Goal: Task Accomplishment & Management: Use online tool/utility

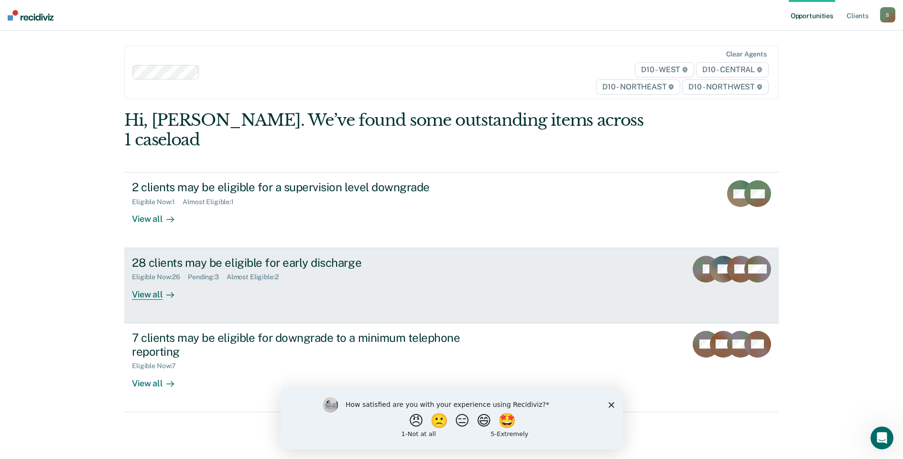
click at [148, 281] on div "View all" at bounding box center [159, 290] width 54 height 19
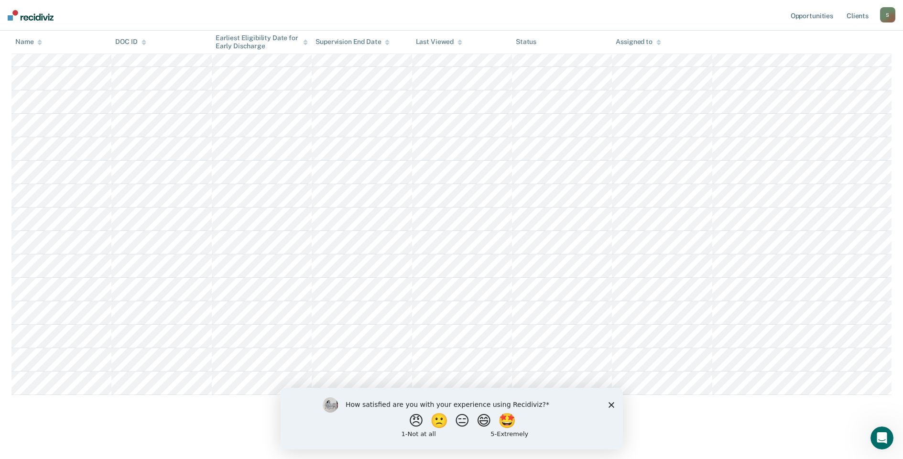
scroll to position [483, 0]
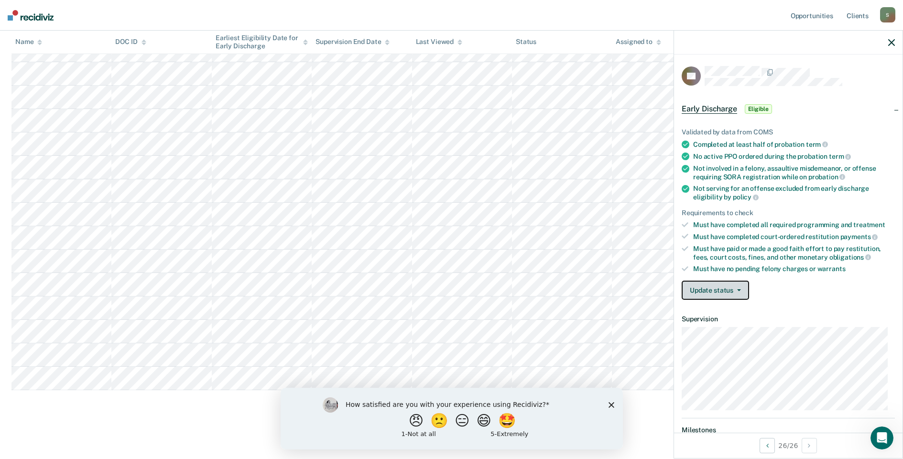
click at [739, 289] on icon "button" at bounding box center [739, 290] width 4 height 2
click at [741, 331] on button "Mark Ineligible" at bounding box center [728, 328] width 92 height 15
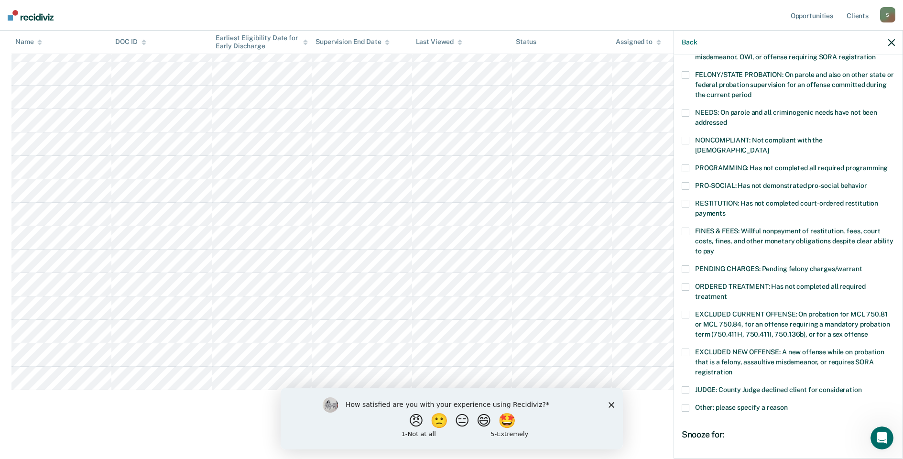
scroll to position [199, 0]
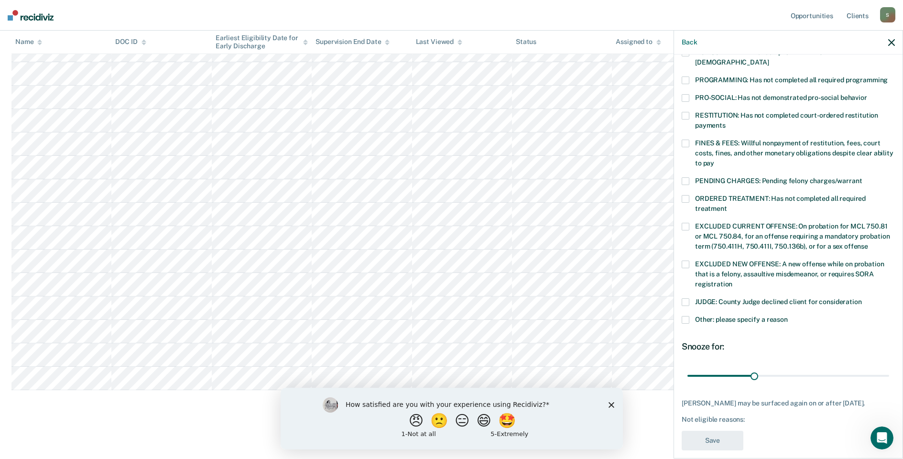
drag, startPoint x: 683, startPoint y: 69, endPoint x: 691, endPoint y: 79, distance: 12.5
click at [683, 76] on span at bounding box center [686, 80] width 8 height 8
click at [888, 76] on input "PROGRAMMING: Has not completed all required programming" at bounding box center [888, 76] width 0 height 0
click at [684, 316] on span at bounding box center [686, 320] width 8 height 8
click at [788, 316] on input "Other: please specify a reason" at bounding box center [788, 316] width 0 height 0
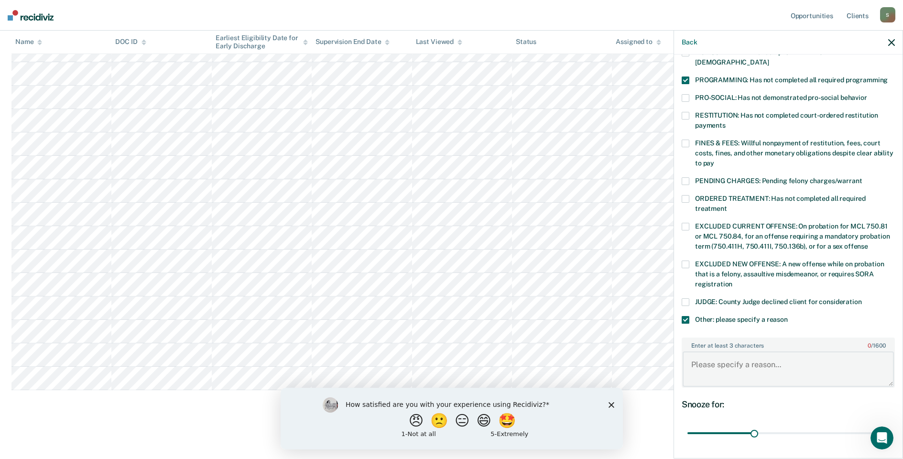
click at [697, 352] on textarea "Enter at least 3 characters 0 / 1600" at bounding box center [788, 368] width 211 height 35
click at [694, 351] on textarea "Enter at least 3 characters 0 / 1600" at bounding box center [788, 368] width 211 height 35
click at [774, 354] on textarea "Must complete 30 days community service work" at bounding box center [788, 368] width 211 height 35
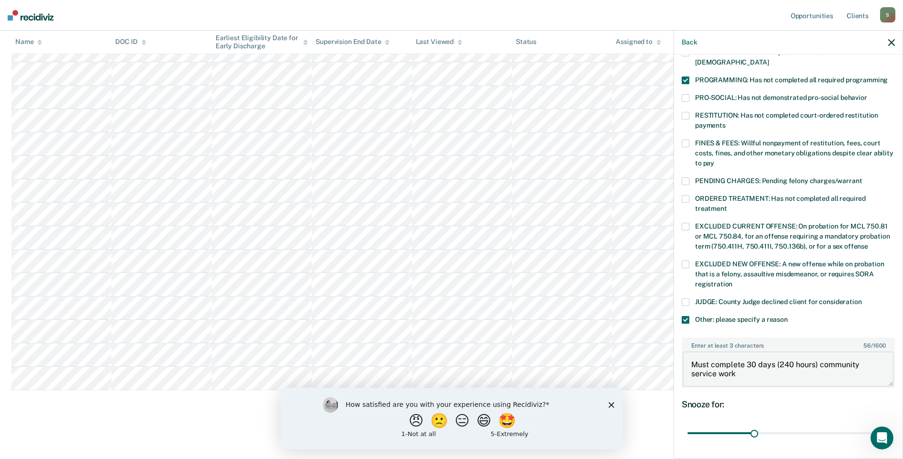
click at [736, 361] on textarea "Must complete 30 days (240 hours) community service work" at bounding box center [788, 368] width 211 height 35
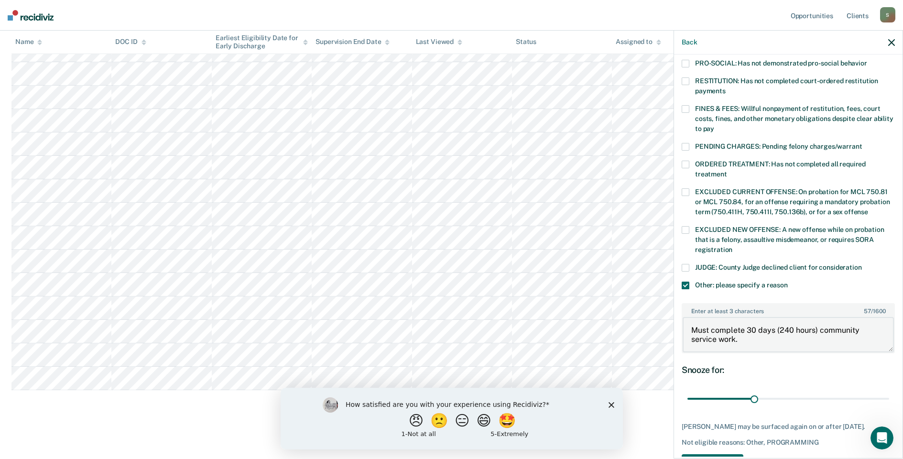
scroll to position [257, 0]
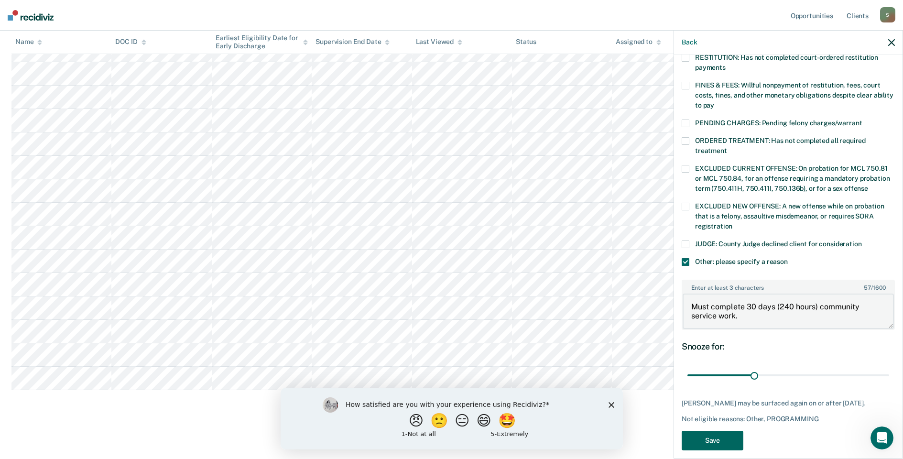
type textarea "Must complete 30 days (240 hours) community service work."
click at [709, 431] on button "Save" at bounding box center [713, 441] width 62 height 20
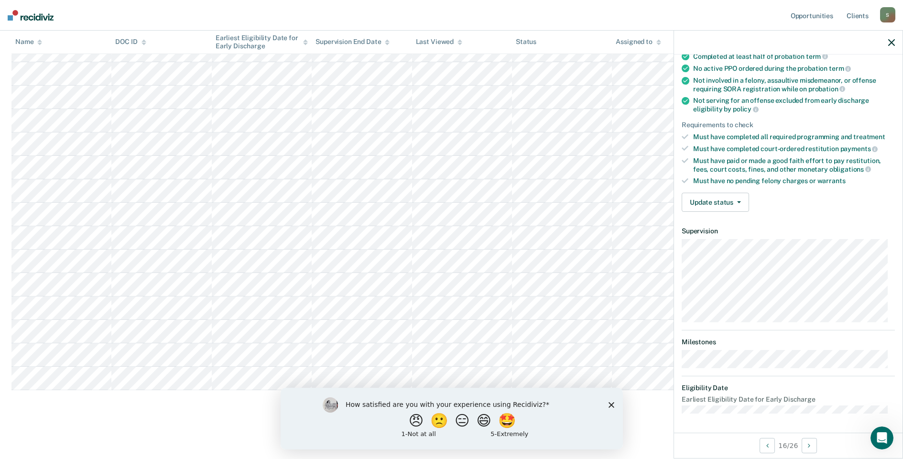
scroll to position [77, 0]
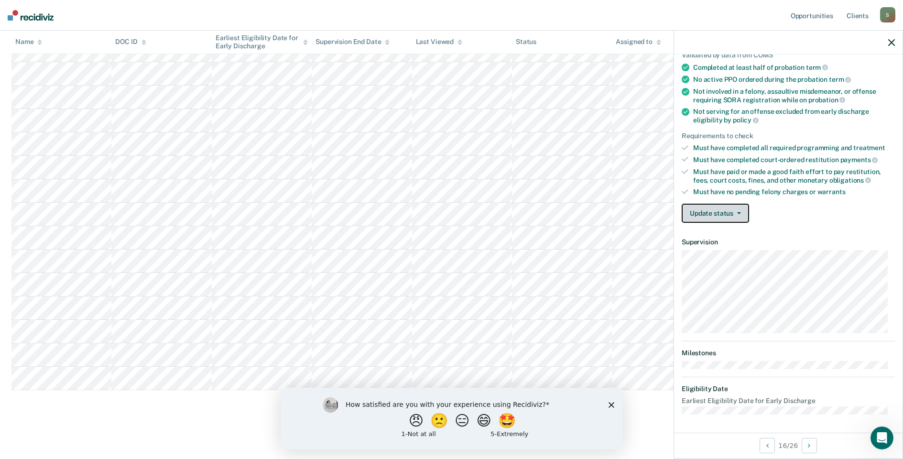
click at [739, 210] on button "Update status" at bounding box center [715, 213] width 67 height 19
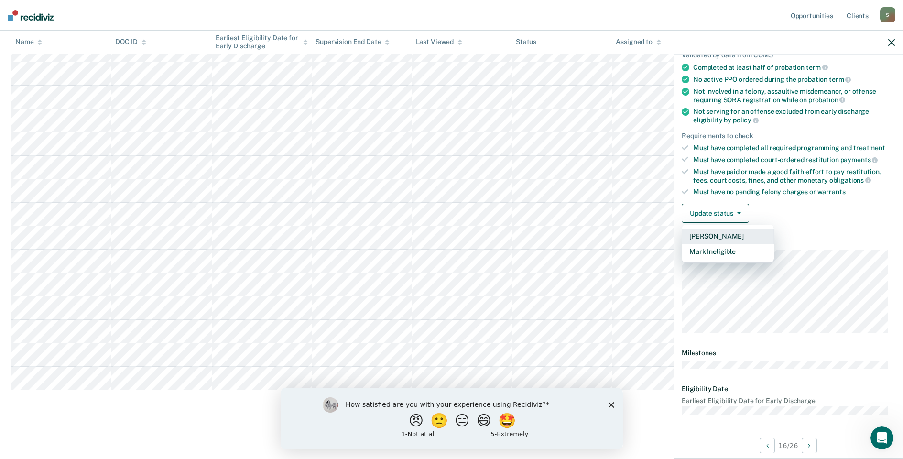
click at [727, 237] on button "[PERSON_NAME]" at bounding box center [728, 235] width 92 height 15
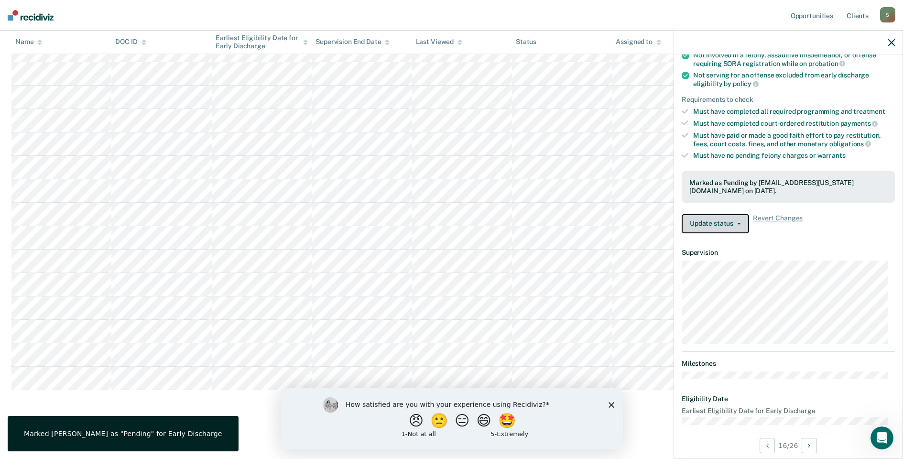
scroll to position [124, 0]
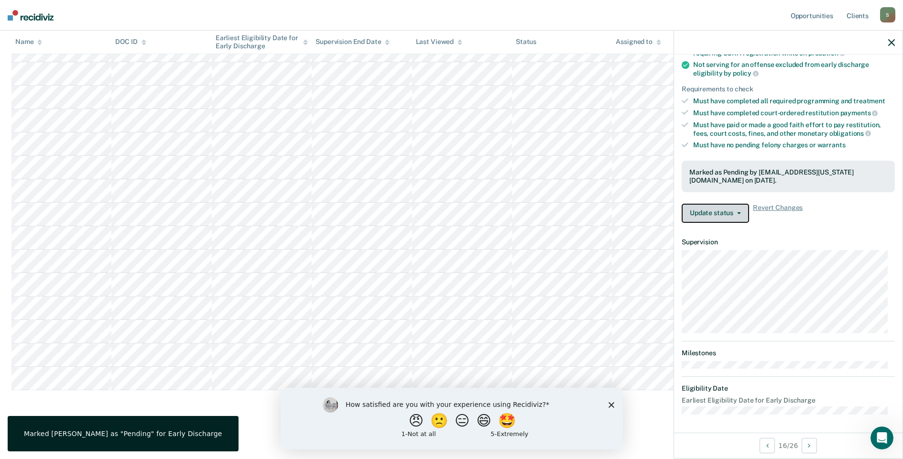
click at [737, 210] on button "Update status" at bounding box center [715, 213] width 67 height 19
click at [806, 247] on dl "Supervision" at bounding box center [788, 285] width 213 height 95
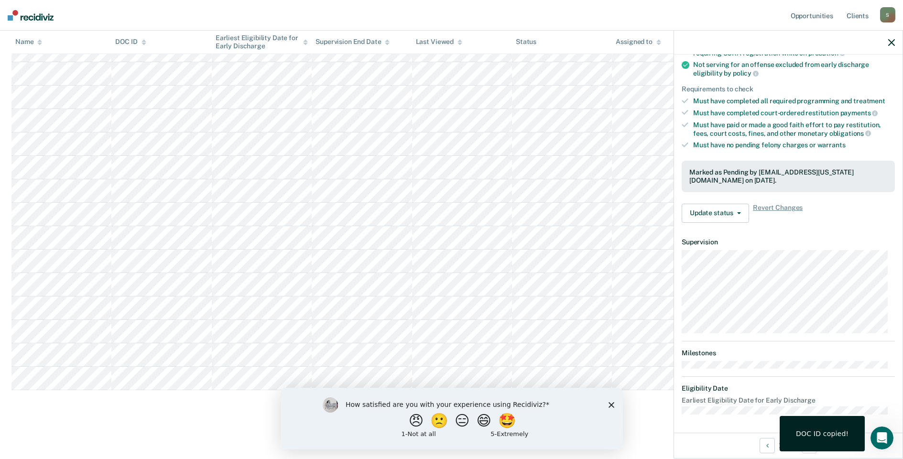
click at [568, 425] on div "😠 🙁 😑 😄 🤩" at bounding box center [462, 420] width 235 height 14
click at [673, 454] on main "Early Discharge Early Discharge is the termination of the period of probation o…" at bounding box center [451, 35] width 903 height 841
click at [848, 399] on dt "Earliest Eligibility Date for Early Discharge" at bounding box center [788, 400] width 213 height 8
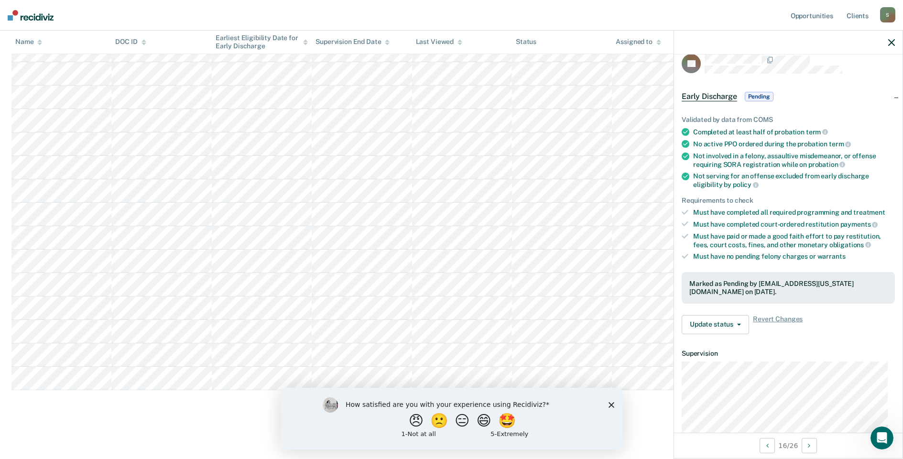
scroll to position [0, 0]
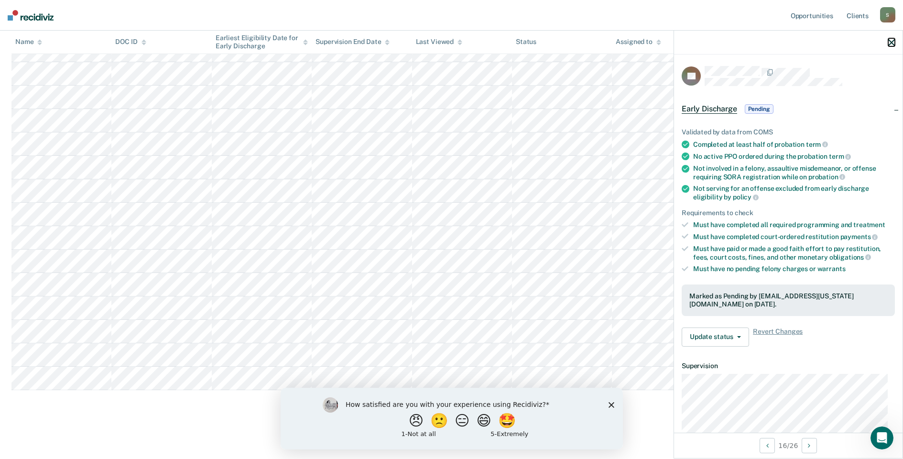
click at [892, 39] on icon "button" at bounding box center [891, 42] width 7 height 7
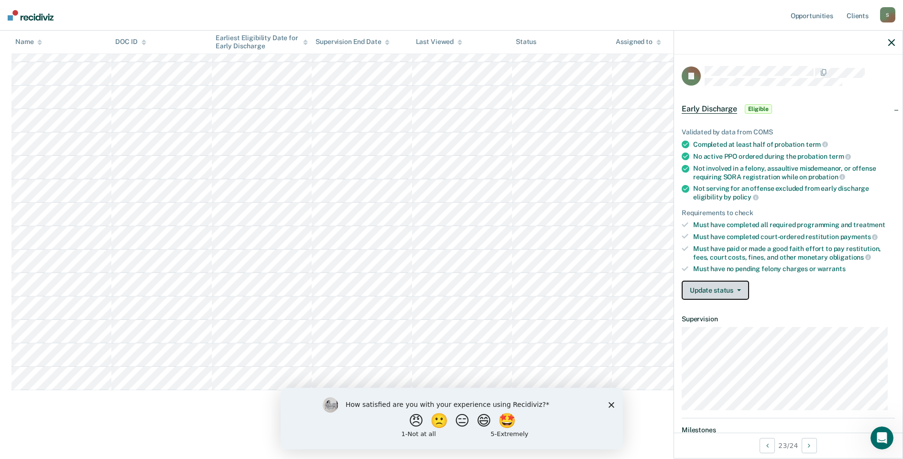
click at [738, 289] on icon "button" at bounding box center [739, 290] width 4 height 2
click at [707, 314] on button "[PERSON_NAME]" at bounding box center [728, 312] width 92 height 15
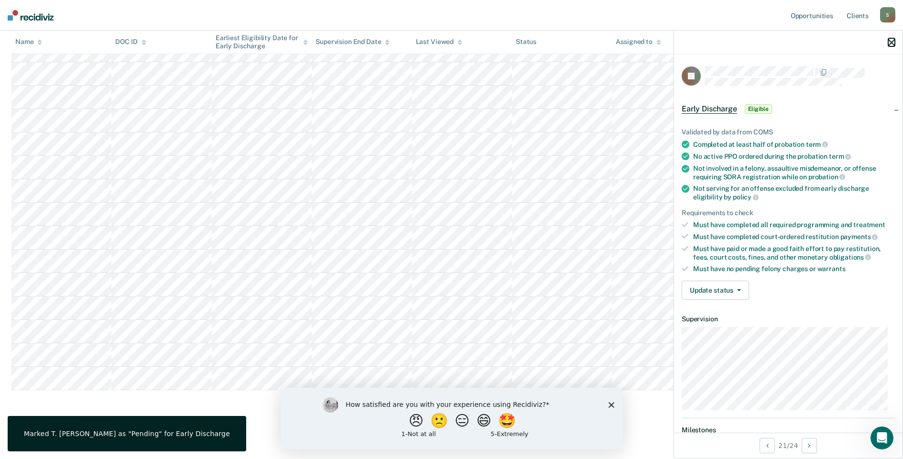
click at [891, 40] on icon "button" at bounding box center [891, 42] width 7 height 7
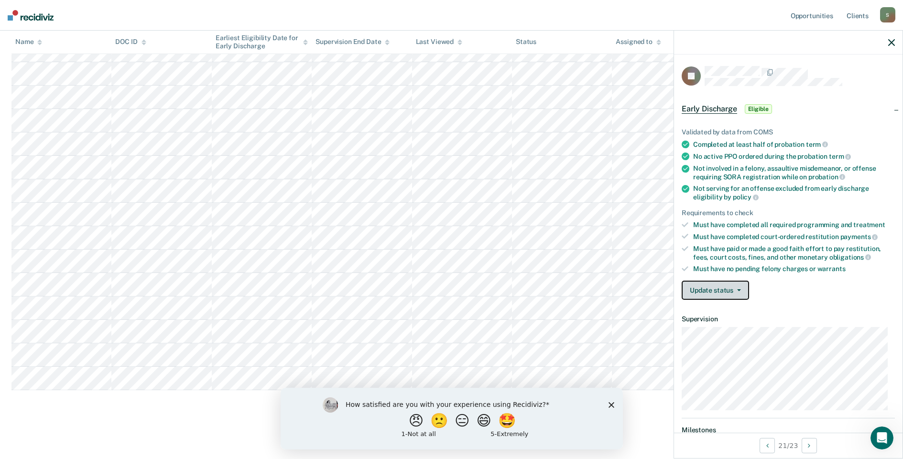
click at [738, 287] on button "Update status" at bounding box center [715, 290] width 67 height 19
click at [716, 311] on button "[PERSON_NAME]" at bounding box center [728, 312] width 92 height 15
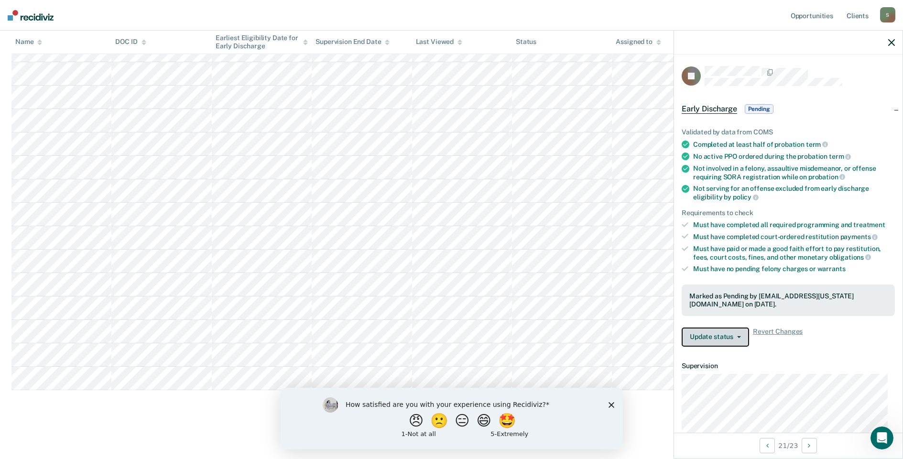
scroll to position [389, 0]
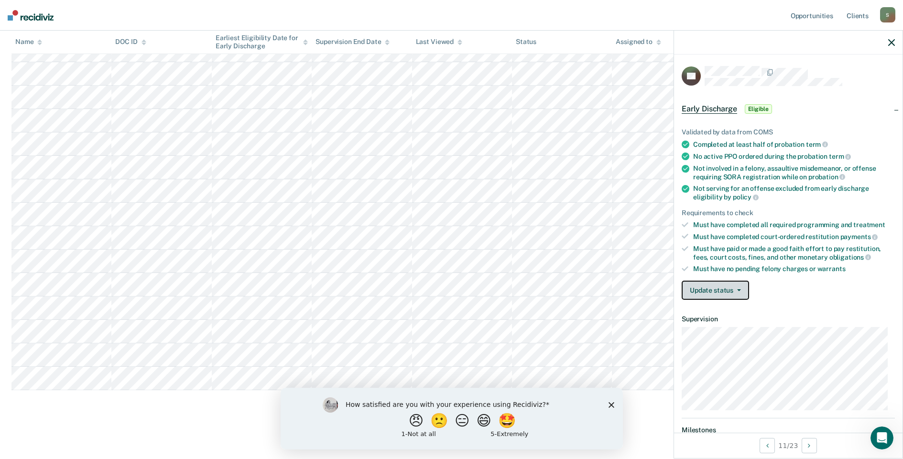
click at [739, 289] on icon "button" at bounding box center [739, 290] width 4 height 2
click at [715, 328] on button "Mark Ineligible" at bounding box center [728, 328] width 92 height 15
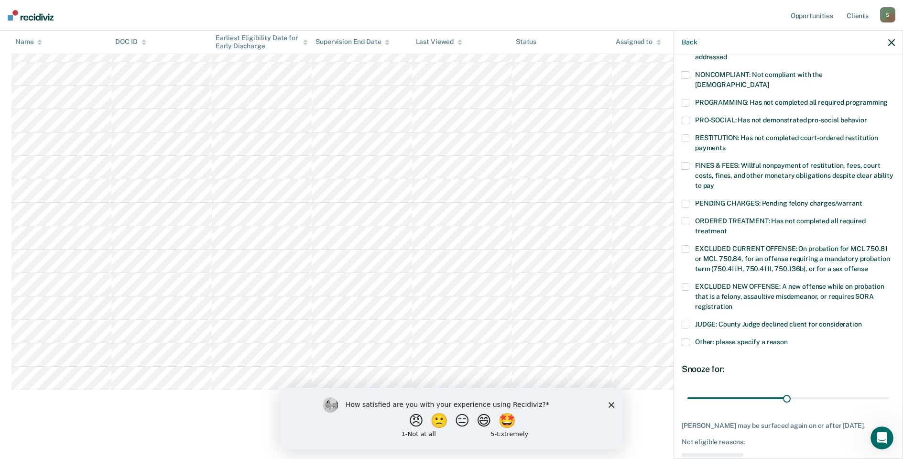
scroll to position [191, 0]
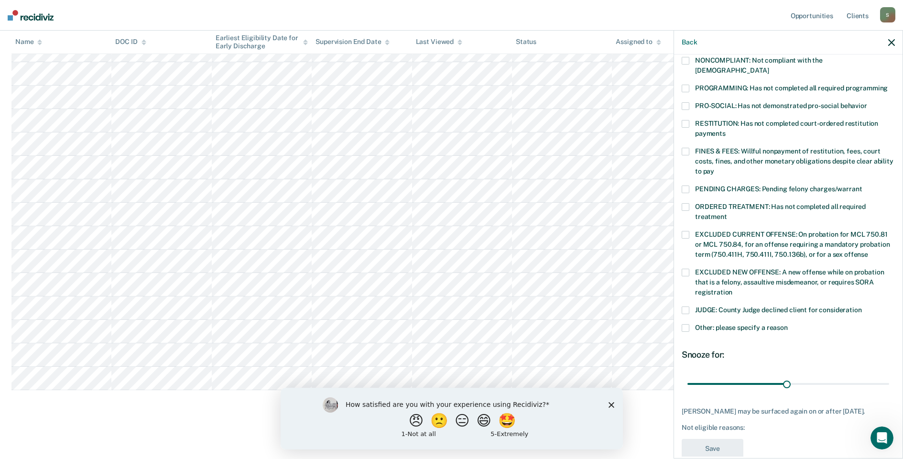
click at [685, 185] on span at bounding box center [686, 189] width 8 height 8
click at [862, 185] on input "PENDING CHARGES: Pending felony charges/warrant" at bounding box center [862, 185] width 0 height 0
click at [721, 439] on button "Save" at bounding box center [713, 449] width 62 height 20
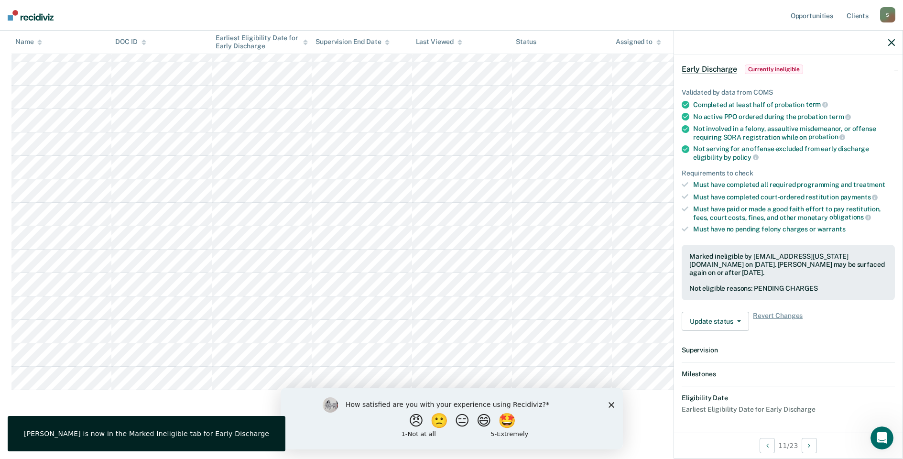
scroll to position [148, 0]
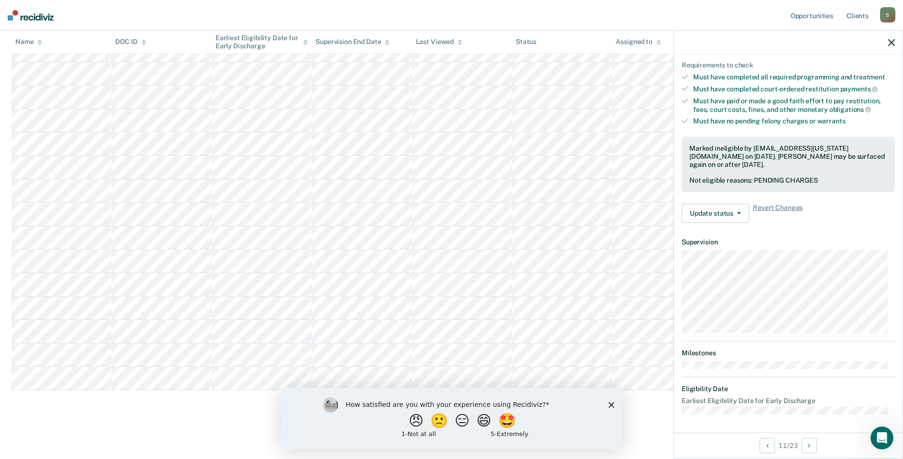
click at [892, 37] on div at bounding box center [788, 43] width 228 height 24
click at [891, 42] on icon "button" at bounding box center [891, 42] width 7 height 7
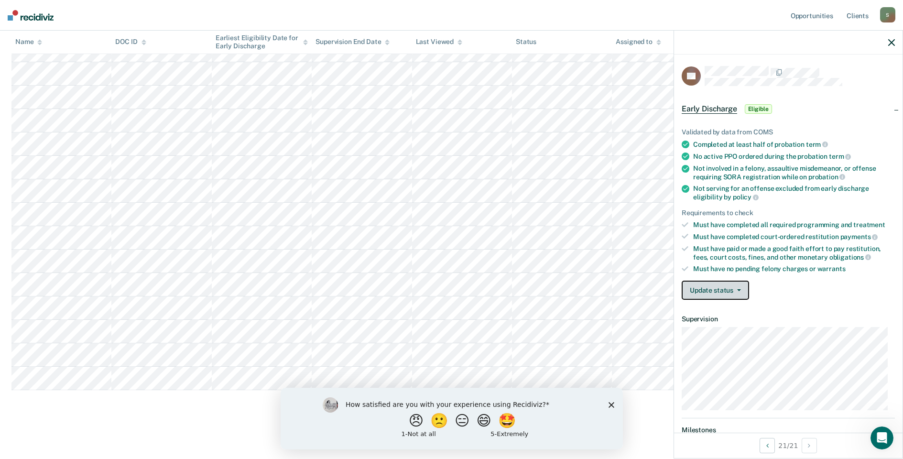
click at [738, 289] on icon "button" at bounding box center [739, 290] width 4 height 2
click at [719, 328] on button "Mark Ineligible" at bounding box center [728, 328] width 92 height 15
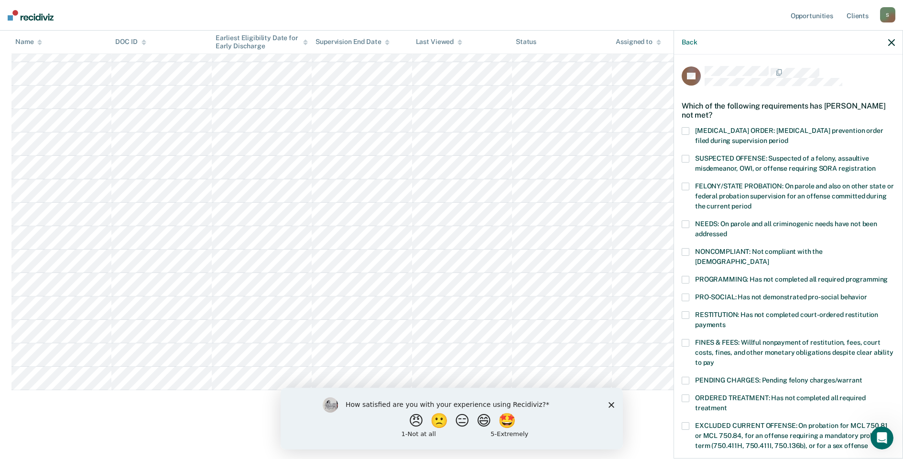
click at [688, 377] on span at bounding box center [686, 381] width 8 height 8
click at [862, 377] on input "PENDING CHARGES: Pending felony charges/warrant" at bounding box center [862, 377] width 0 height 0
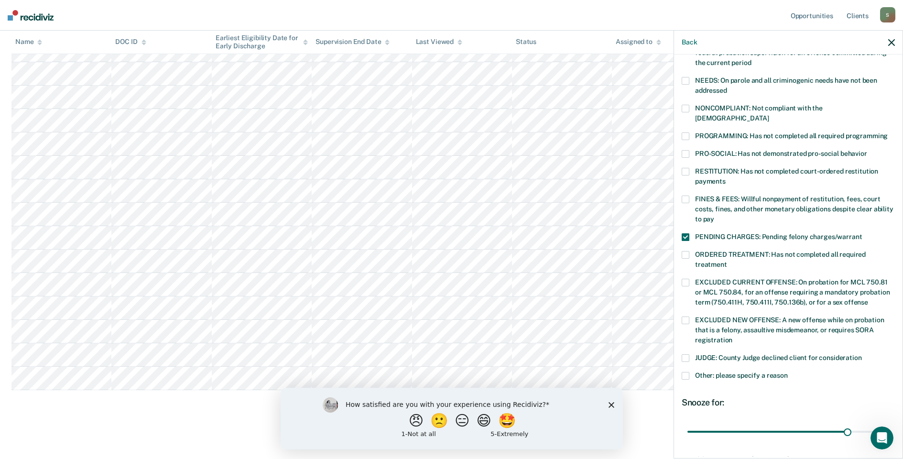
scroll to position [191, 0]
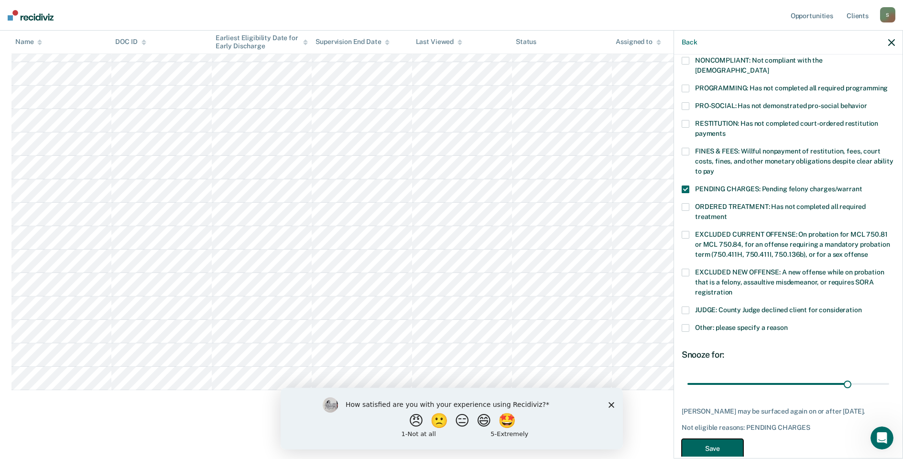
click at [721, 446] on button "Save" at bounding box center [713, 449] width 62 height 20
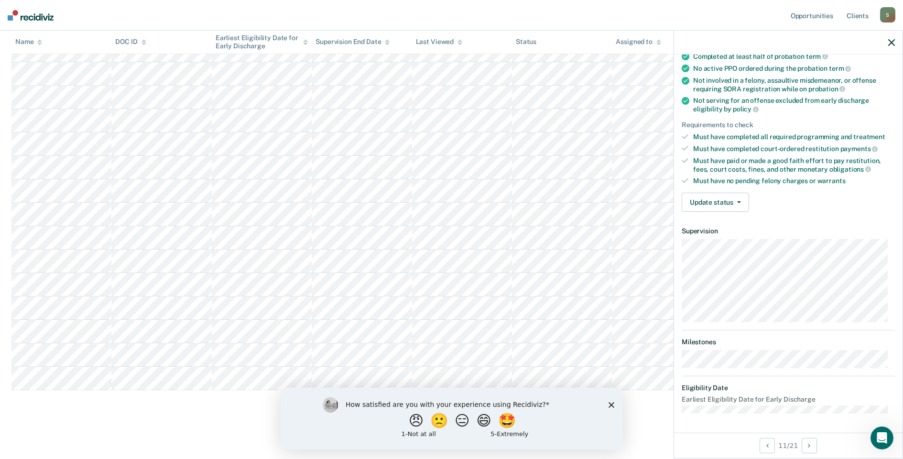
scroll to position [77, 0]
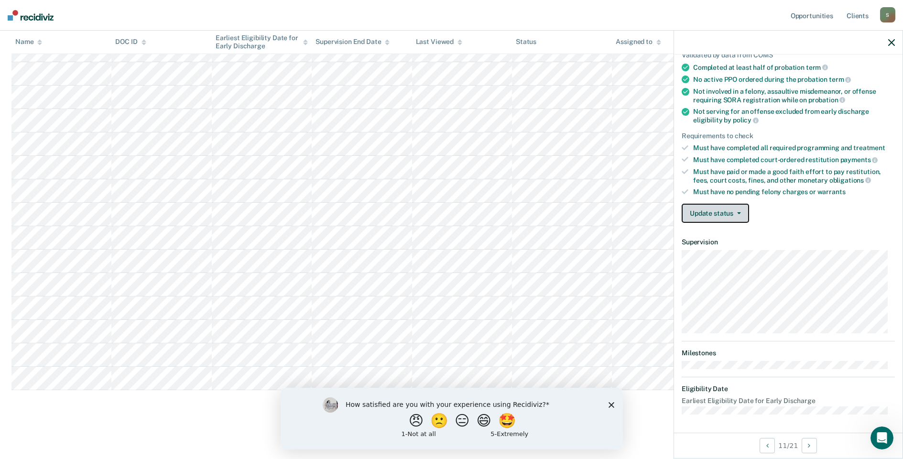
click at [737, 212] on icon "button" at bounding box center [739, 213] width 4 height 2
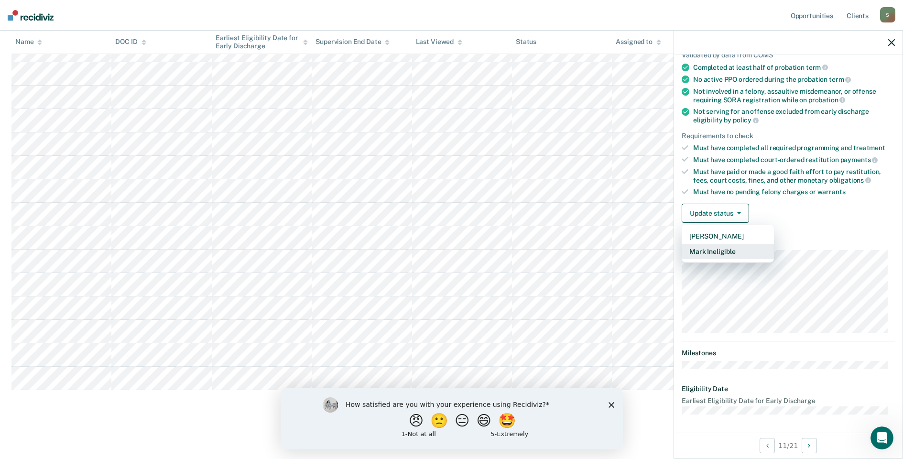
click at [718, 250] on button "Mark Ineligible" at bounding box center [728, 251] width 92 height 15
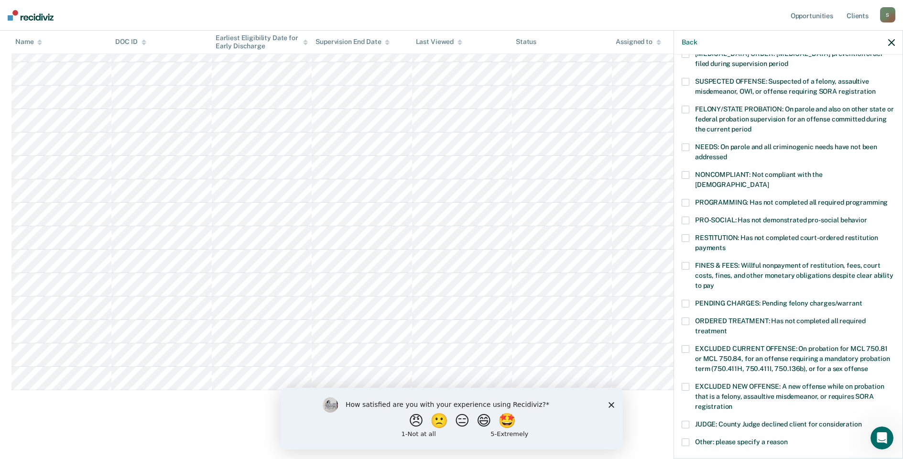
scroll to position [207, 0]
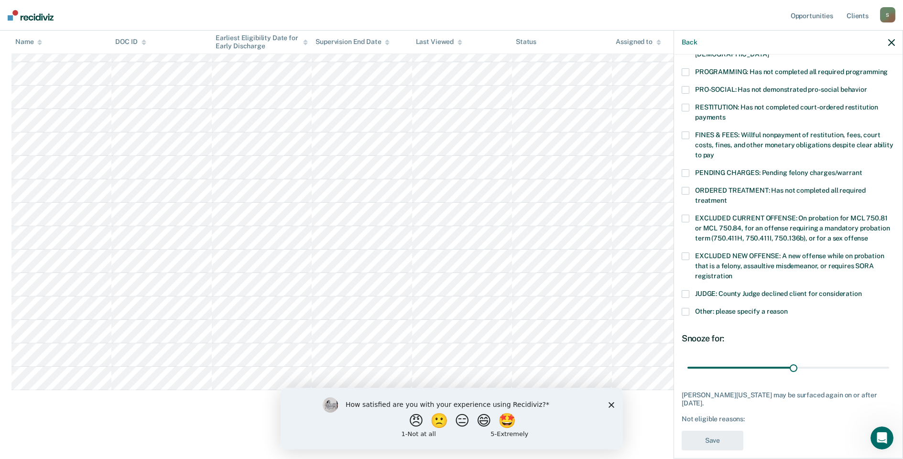
click at [685, 169] on span at bounding box center [686, 173] width 8 height 8
click at [862, 169] on input "PENDING CHARGES: Pending felony charges/warrant" at bounding box center [862, 169] width 0 height 0
click at [717, 431] on button "Save" at bounding box center [713, 441] width 62 height 20
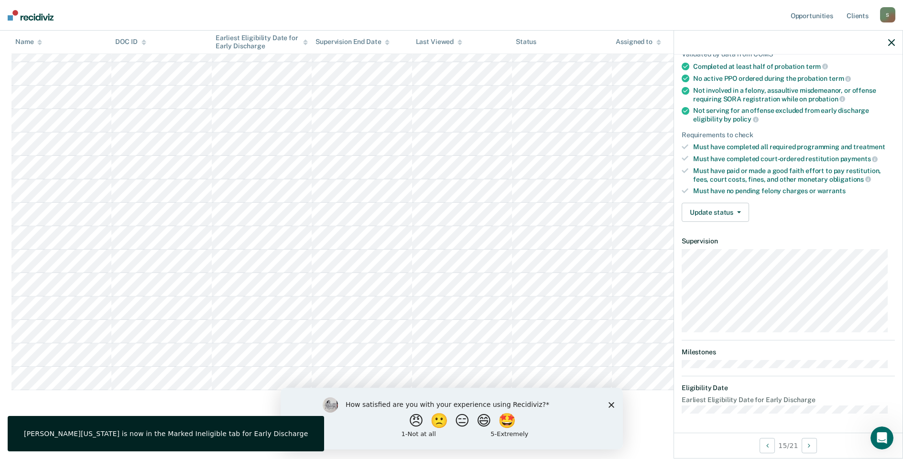
scroll to position [77, 0]
click at [737, 213] on icon "button" at bounding box center [739, 213] width 4 height 2
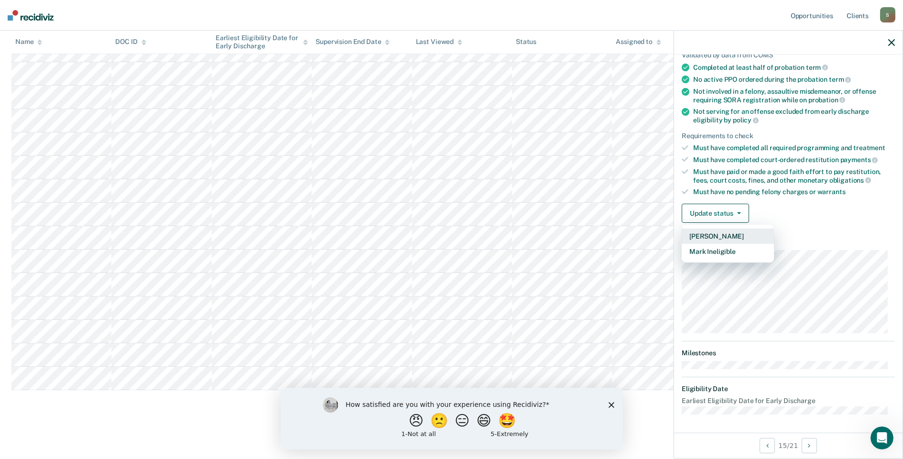
click at [712, 228] on button "[PERSON_NAME]" at bounding box center [728, 235] width 92 height 15
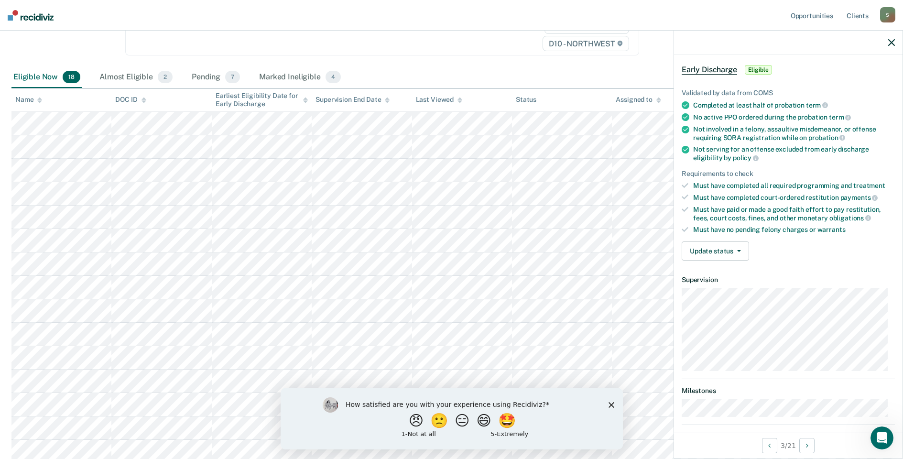
scroll to position [0, 0]
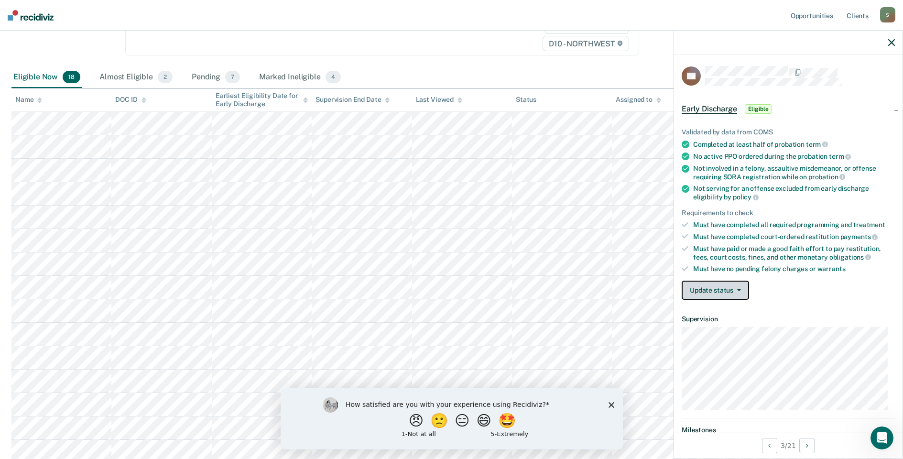
click at [738, 289] on icon "button" at bounding box center [739, 290] width 4 height 2
click at [714, 330] on button "Mark Ineligible" at bounding box center [728, 328] width 92 height 15
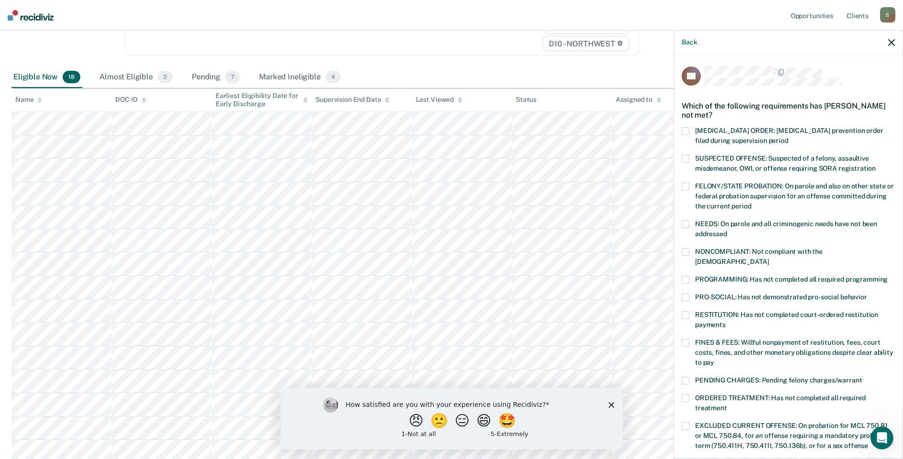
click at [685, 276] on span at bounding box center [686, 280] width 8 height 8
click at [888, 276] on input "PROGRAMMING: Has not completed all required programming" at bounding box center [888, 276] width 0 height 0
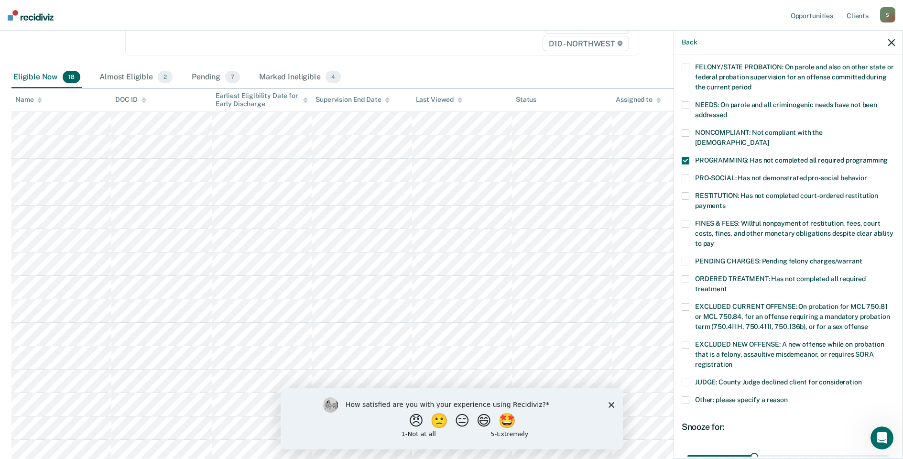
scroll to position [207, 0]
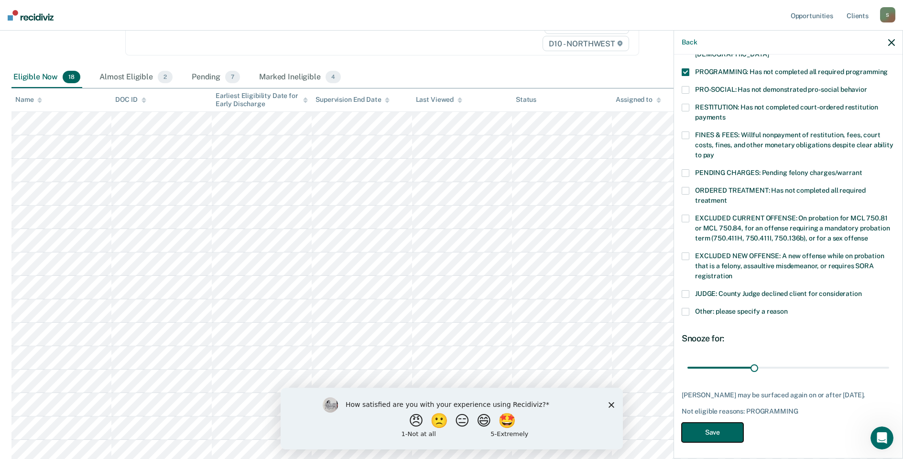
click at [724, 428] on button "Save" at bounding box center [713, 433] width 62 height 20
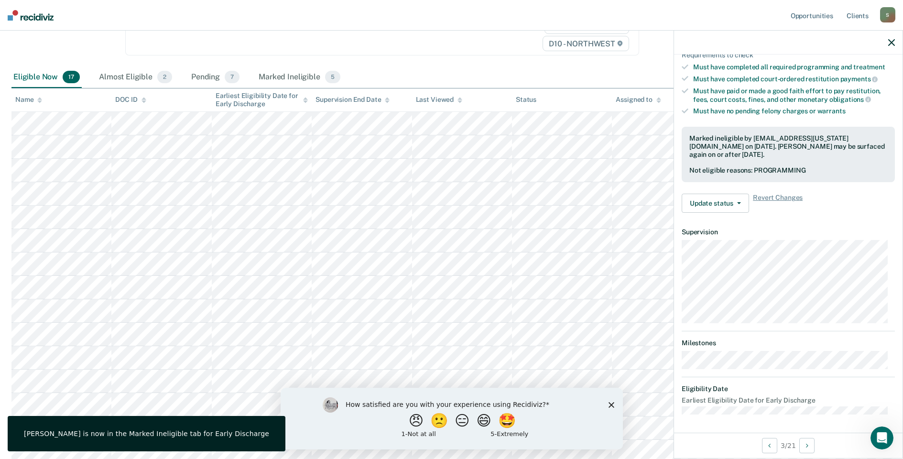
scroll to position [77, 0]
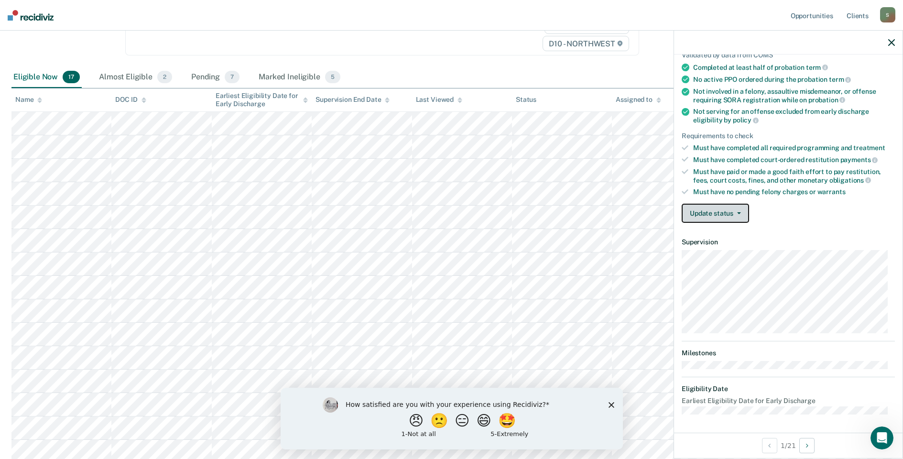
click at [738, 212] on icon "button" at bounding box center [739, 213] width 4 height 2
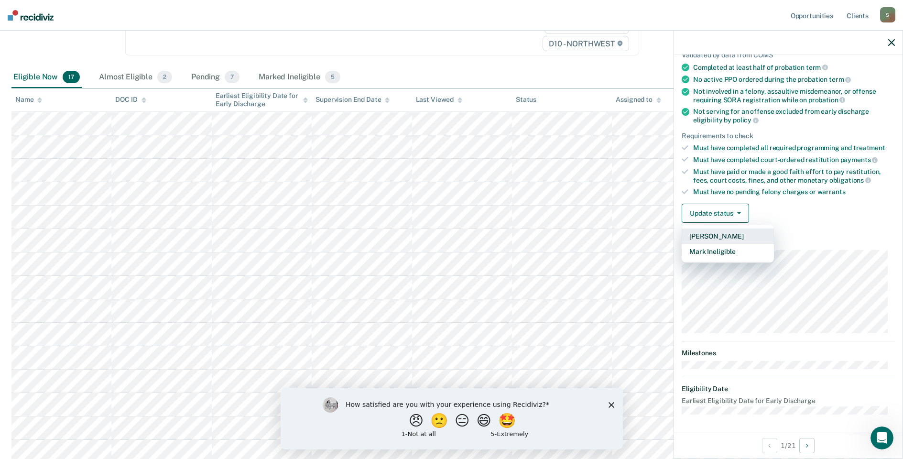
click at [728, 233] on button "[PERSON_NAME]" at bounding box center [728, 235] width 92 height 15
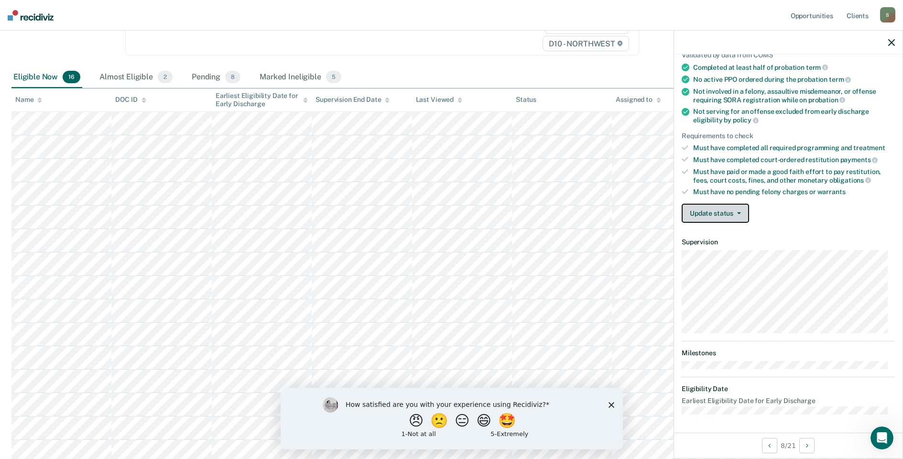
click at [739, 213] on button "Update status" at bounding box center [715, 213] width 67 height 19
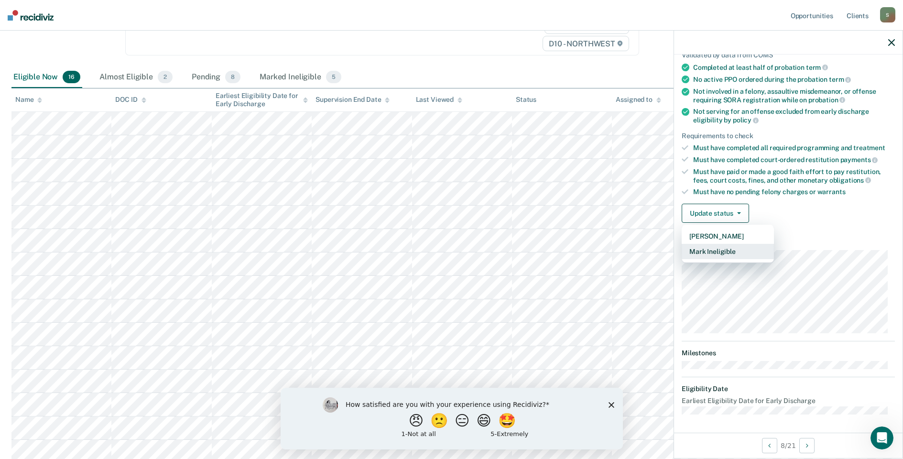
click at [709, 255] on button "Mark Ineligible" at bounding box center [728, 251] width 92 height 15
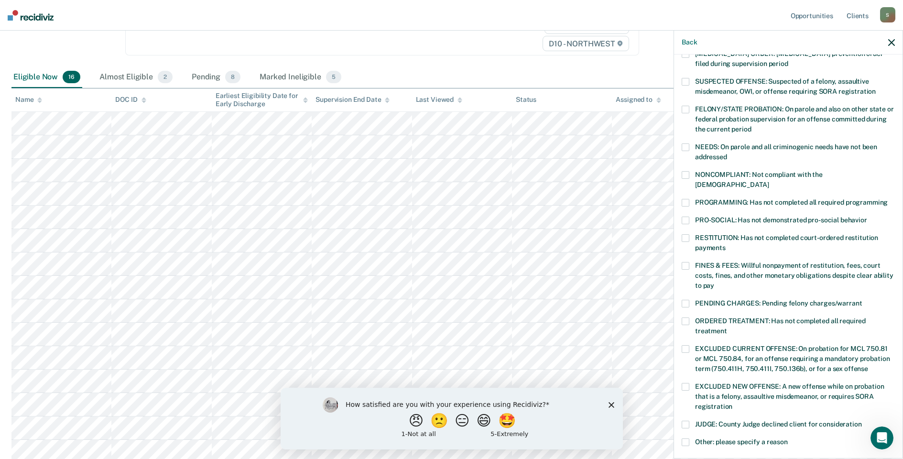
click at [688, 300] on span at bounding box center [686, 304] width 8 height 8
click at [862, 300] on input "PENDING CHARGES: Pending felony charges/warrant" at bounding box center [862, 300] width 0 height 0
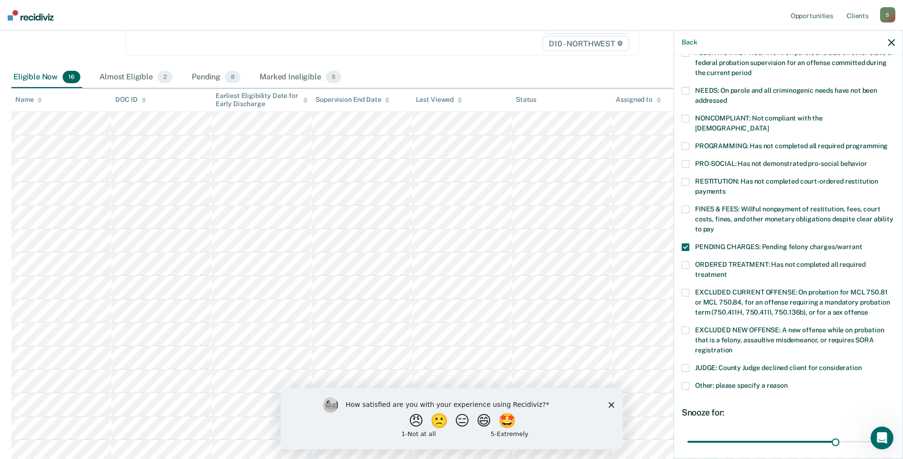
scroll to position [207, 0]
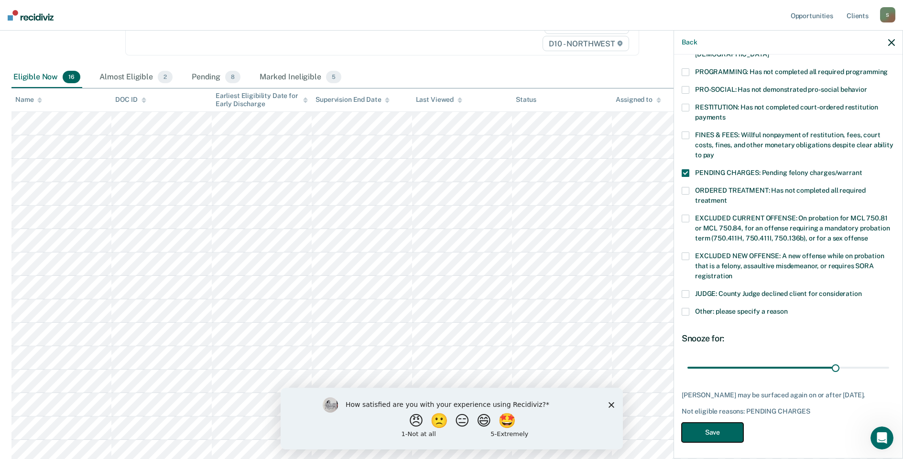
click at [711, 431] on button "Save" at bounding box center [713, 433] width 62 height 20
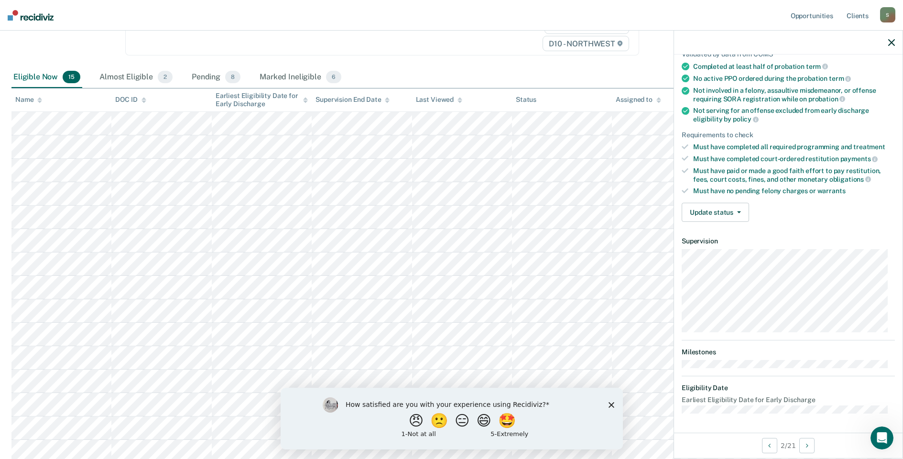
scroll to position [97, 0]
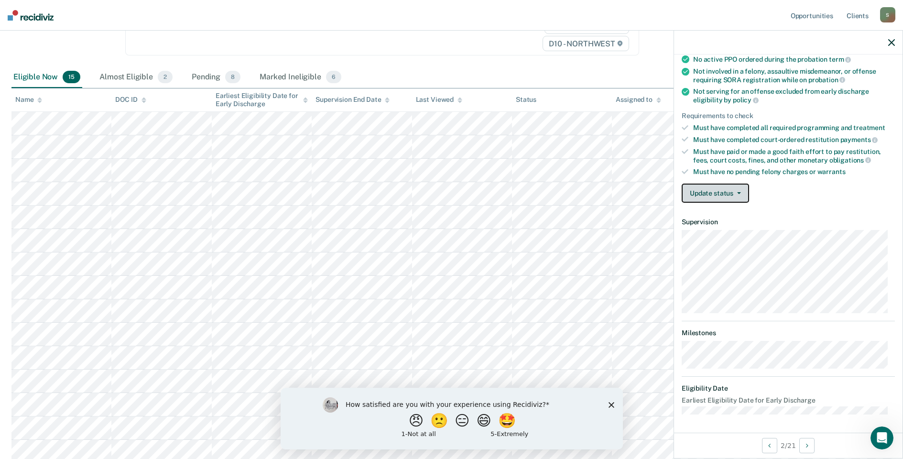
click at [739, 190] on button "Update status" at bounding box center [715, 193] width 67 height 19
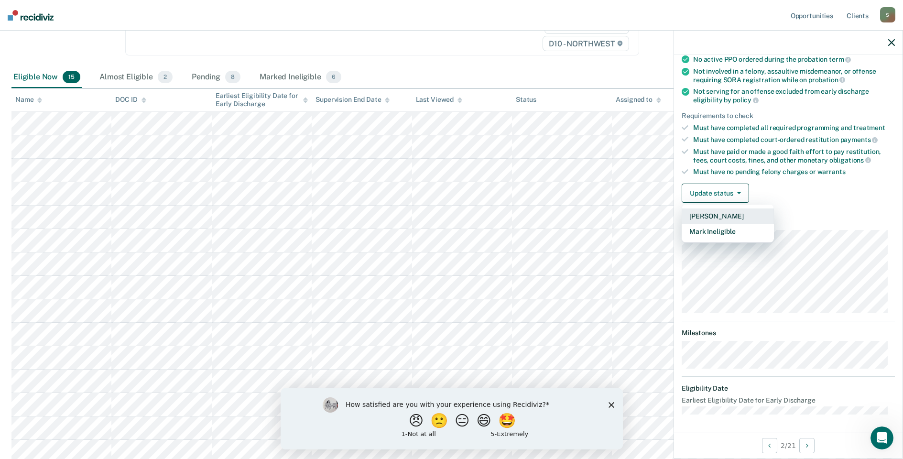
click at [713, 214] on button "[PERSON_NAME]" at bounding box center [728, 215] width 92 height 15
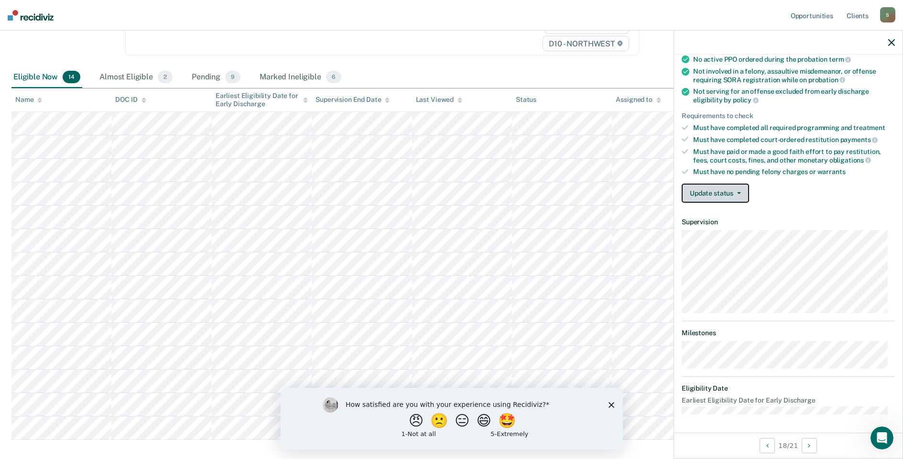
click at [740, 192] on icon "button" at bounding box center [739, 193] width 4 height 2
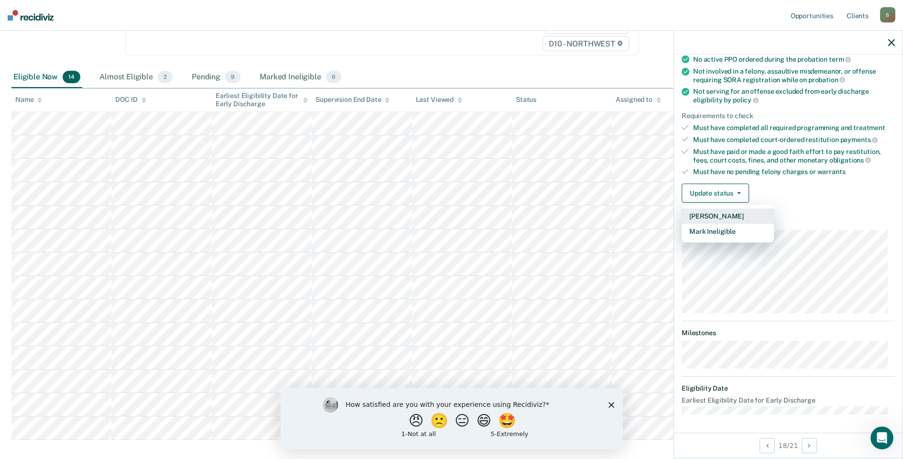
click at [717, 218] on button "[PERSON_NAME]" at bounding box center [728, 215] width 92 height 15
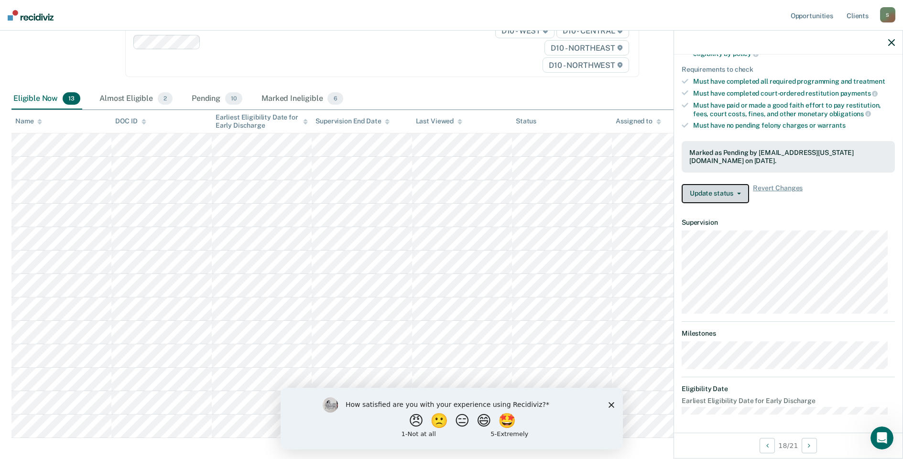
scroll to position [0, 0]
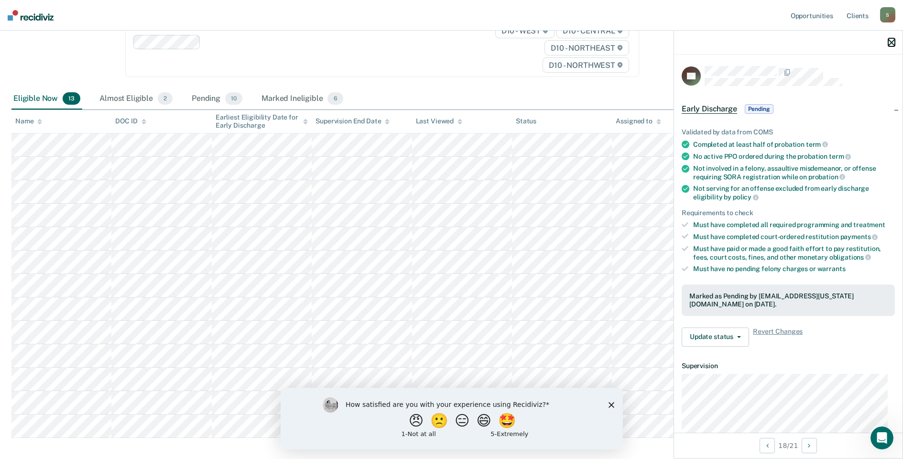
click at [893, 43] on icon "button" at bounding box center [891, 42] width 7 height 7
